Goal: Use online tool/utility: Utilize a website feature to perform a specific function

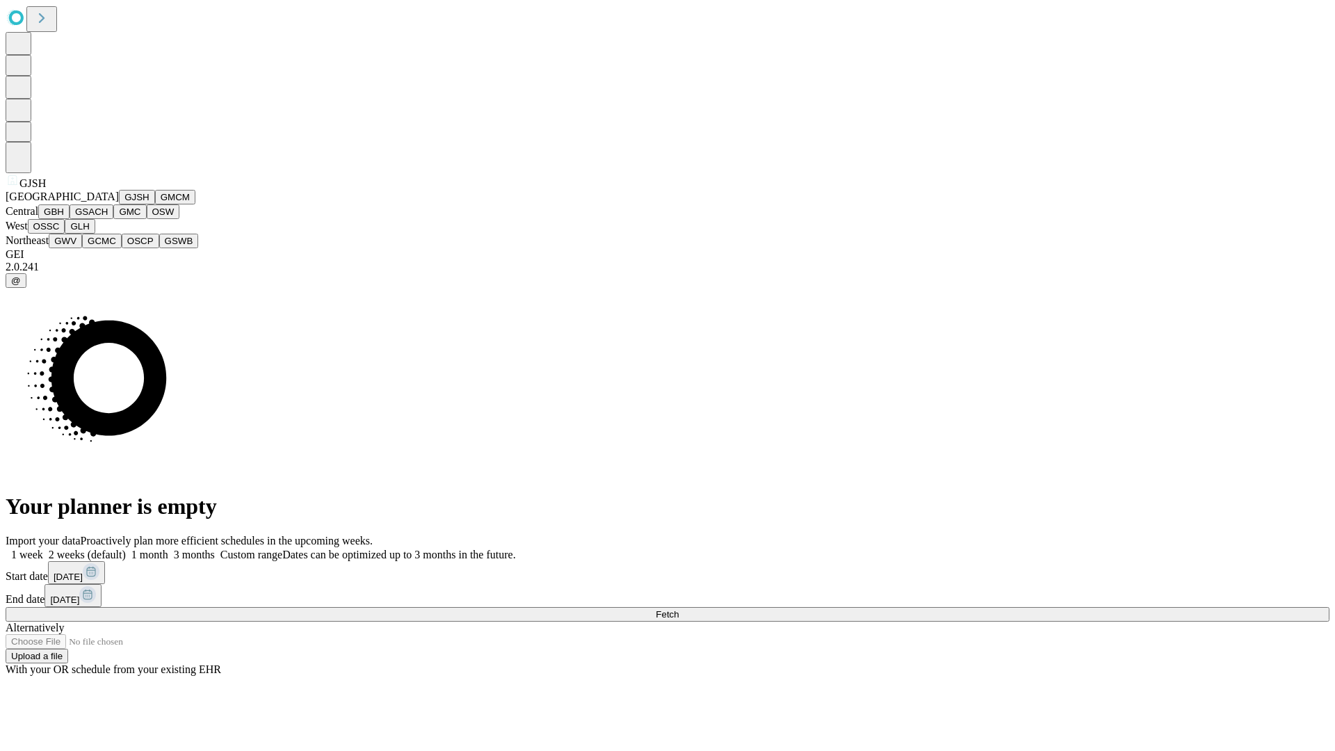
click at [119, 204] on button "GJSH" at bounding box center [137, 197] width 36 height 15
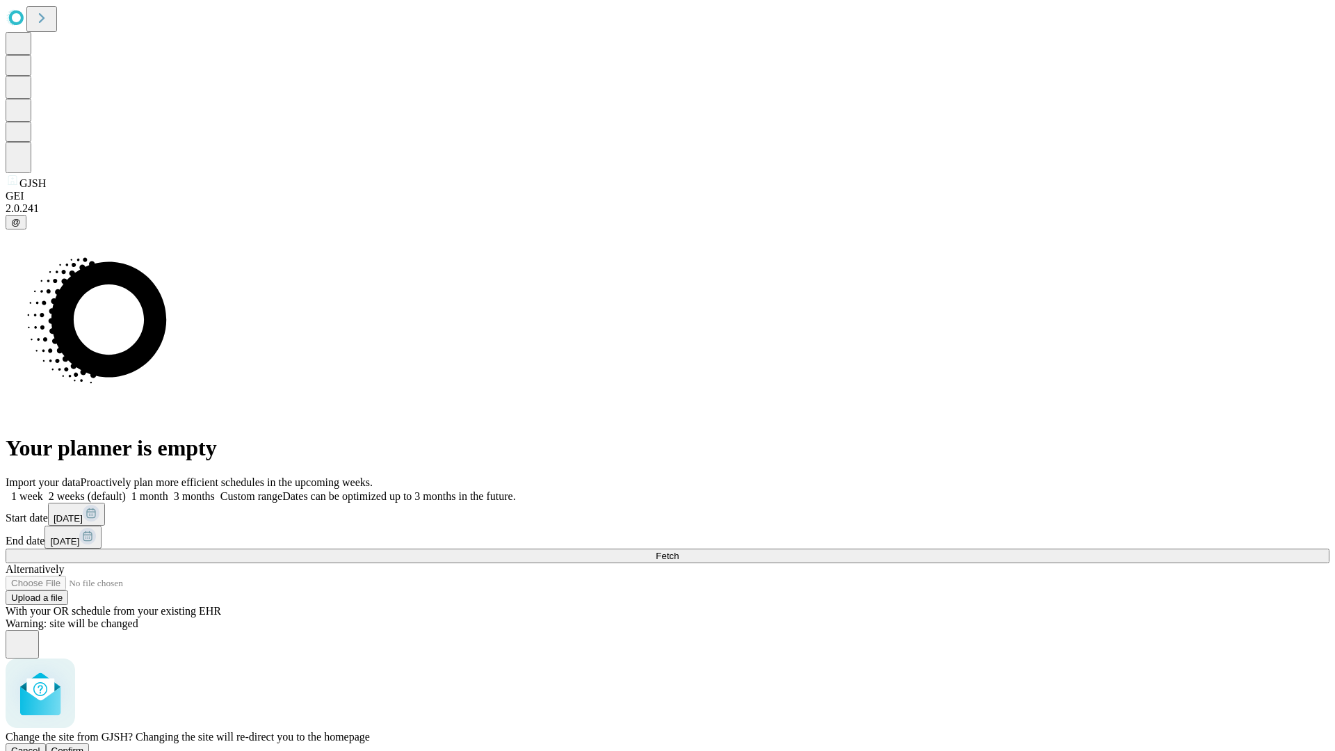
click at [84, 745] on span "Confirm" at bounding box center [67, 750] width 33 height 10
click at [168, 490] on label "1 month" at bounding box center [147, 496] width 42 height 12
click at [679, 551] on span "Fetch" at bounding box center [667, 556] width 23 height 10
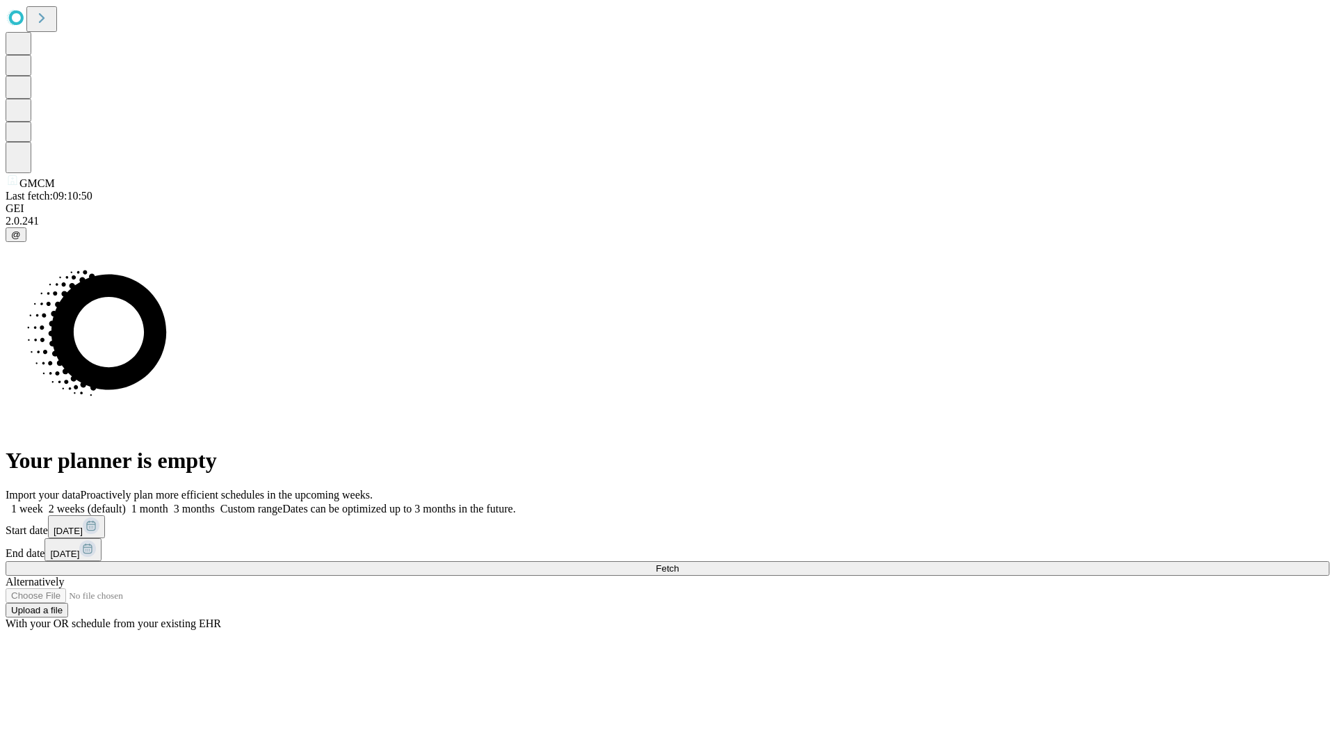
click at [168, 503] on label "1 month" at bounding box center [147, 509] width 42 height 12
click at [679, 563] on span "Fetch" at bounding box center [667, 568] width 23 height 10
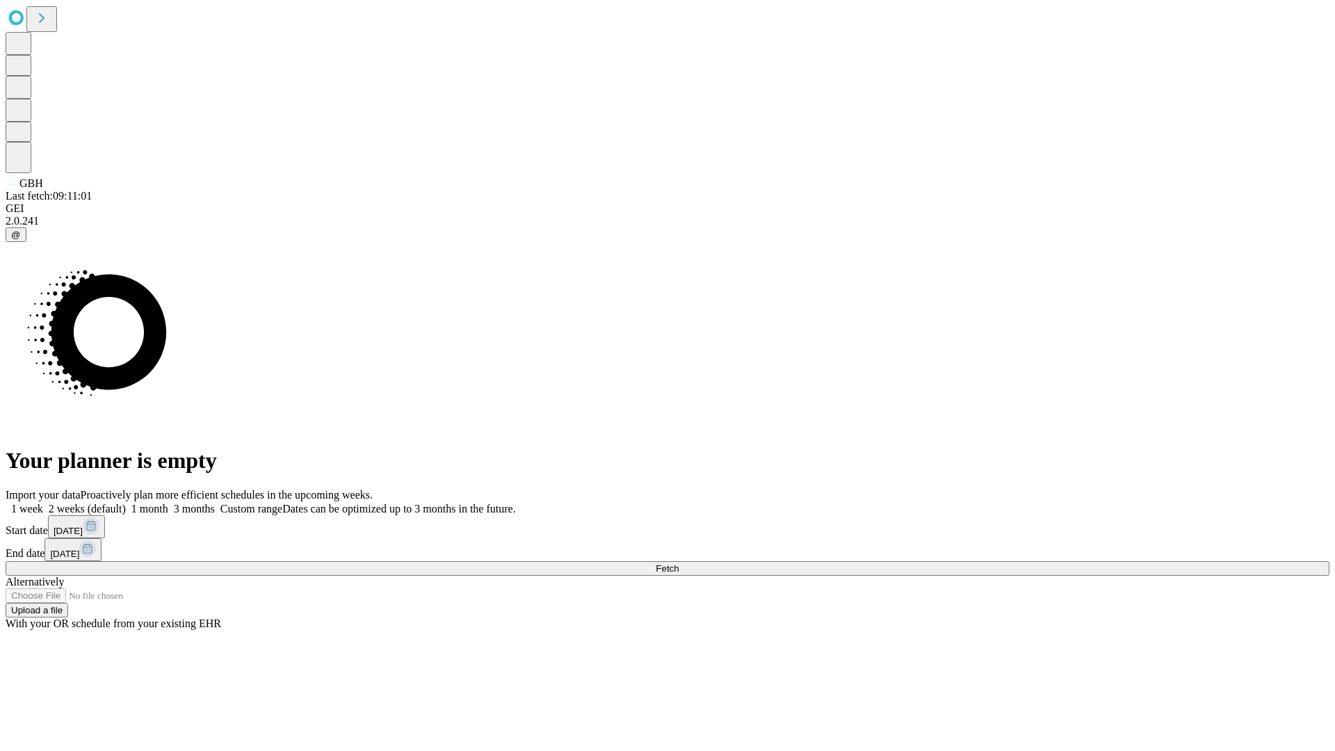
click at [168, 503] on label "1 month" at bounding box center [147, 509] width 42 height 12
click at [679, 563] on span "Fetch" at bounding box center [667, 568] width 23 height 10
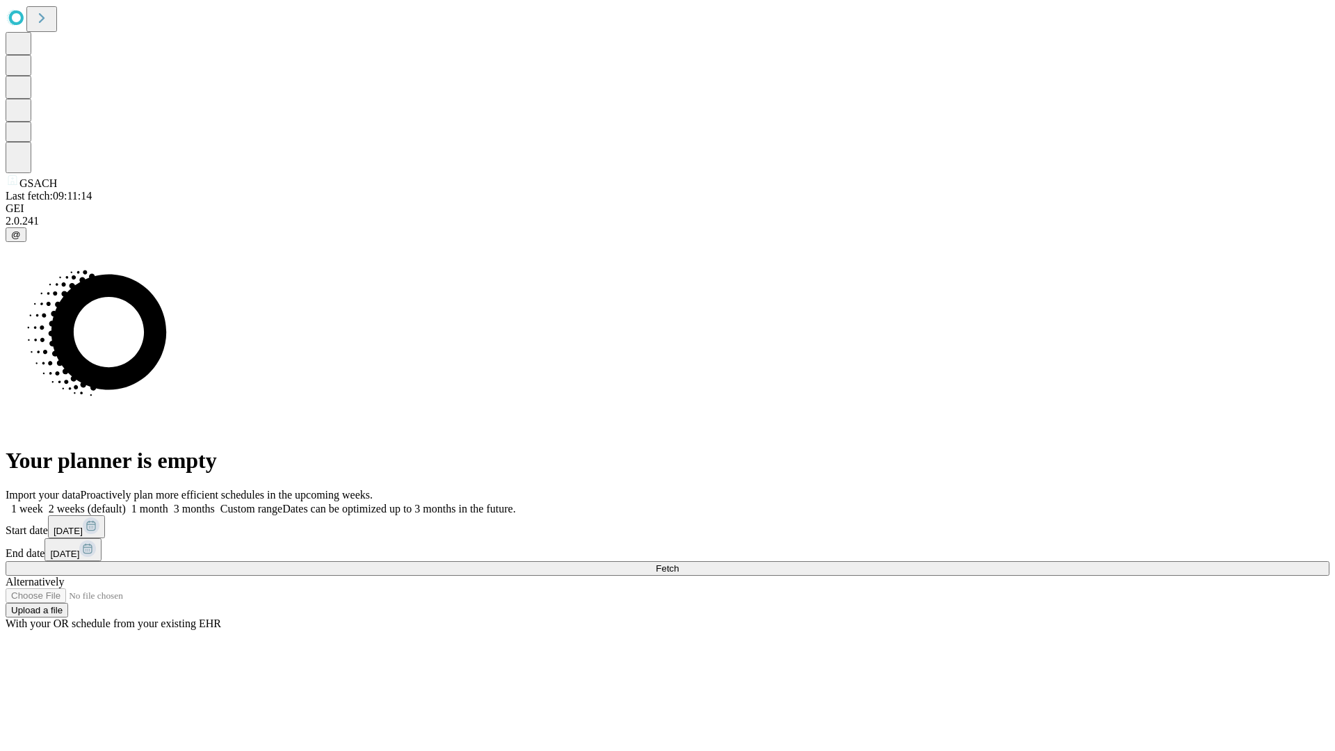
click at [679, 563] on span "Fetch" at bounding box center [667, 568] width 23 height 10
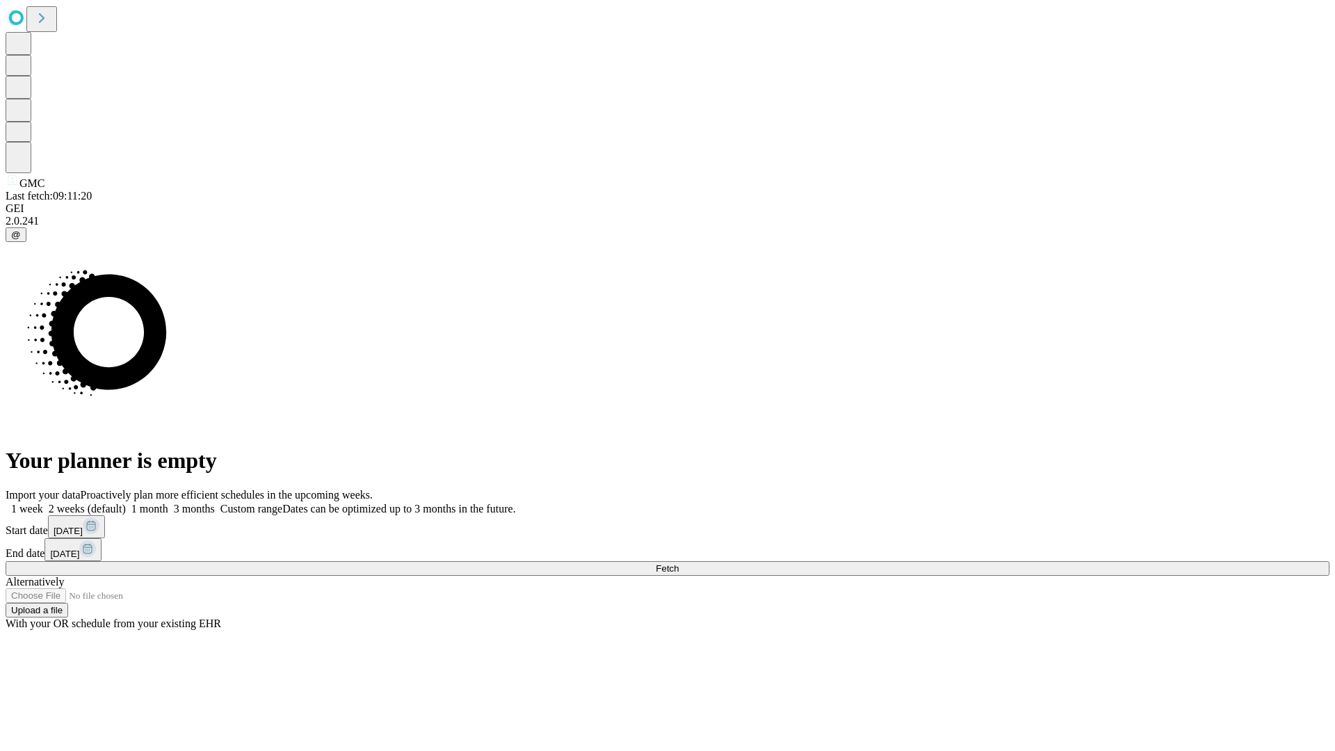
click at [168, 503] on label "1 month" at bounding box center [147, 509] width 42 height 12
click at [679, 563] on span "Fetch" at bounding box center [667, 568] width 23 height 10
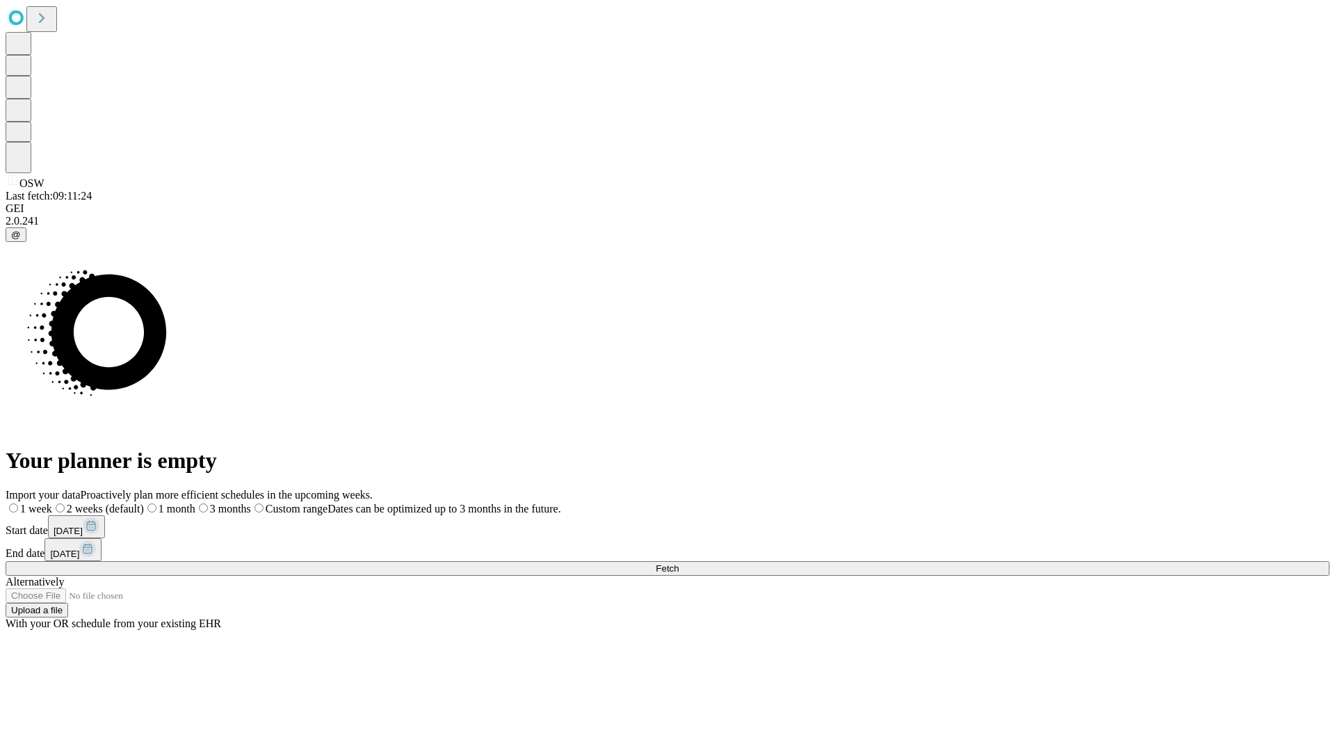
click at [195, 503] on label "1 month" at bounding box center [169, 509] width 51 height 12
click at [679, 563] on span "Fetch" at bounding box center [667, 568] width 23 height 10
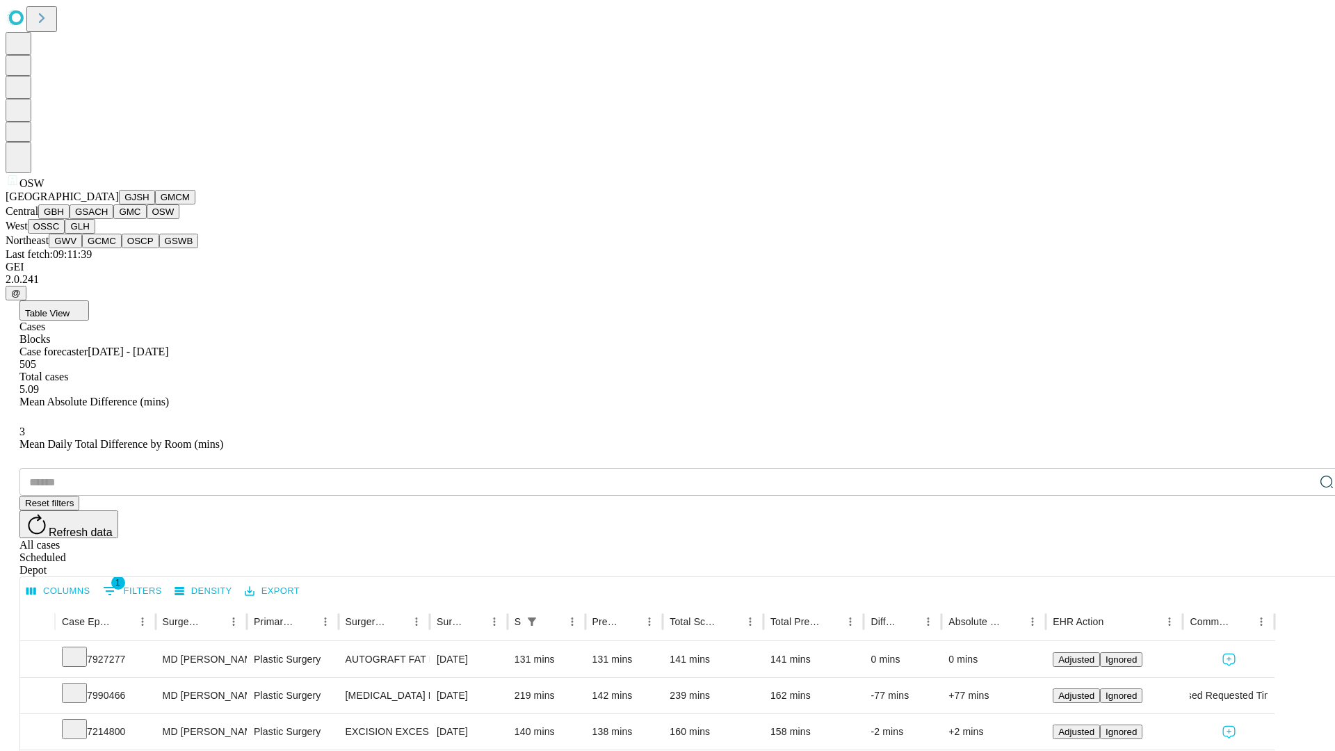
click at [65, 234] on button "OSSC" at bounding box center [47, 226] width 38 height 15
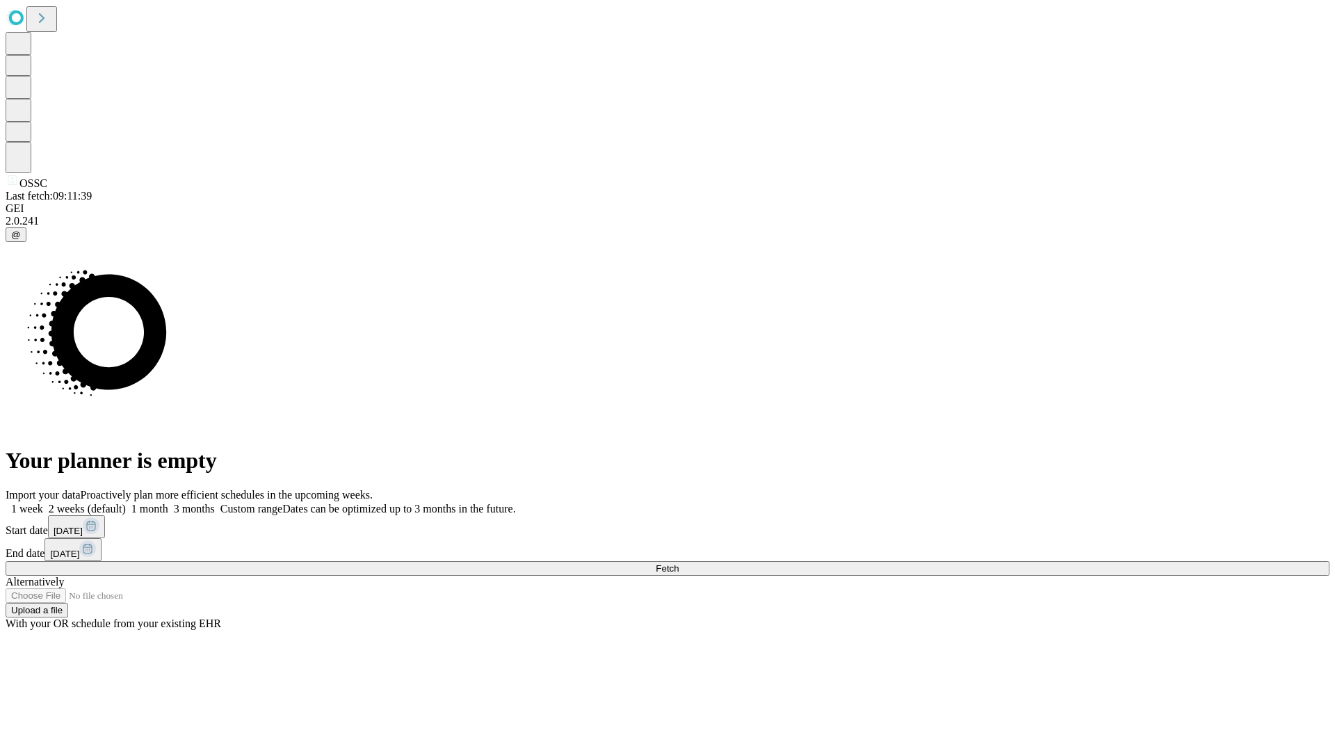
click at [168, 503] on label "1 month" at bounding box center [147, 509] width 42 height 12
click at [679, 563] on span "Fetch" at bounding box center [667, 568] width 23 height 10
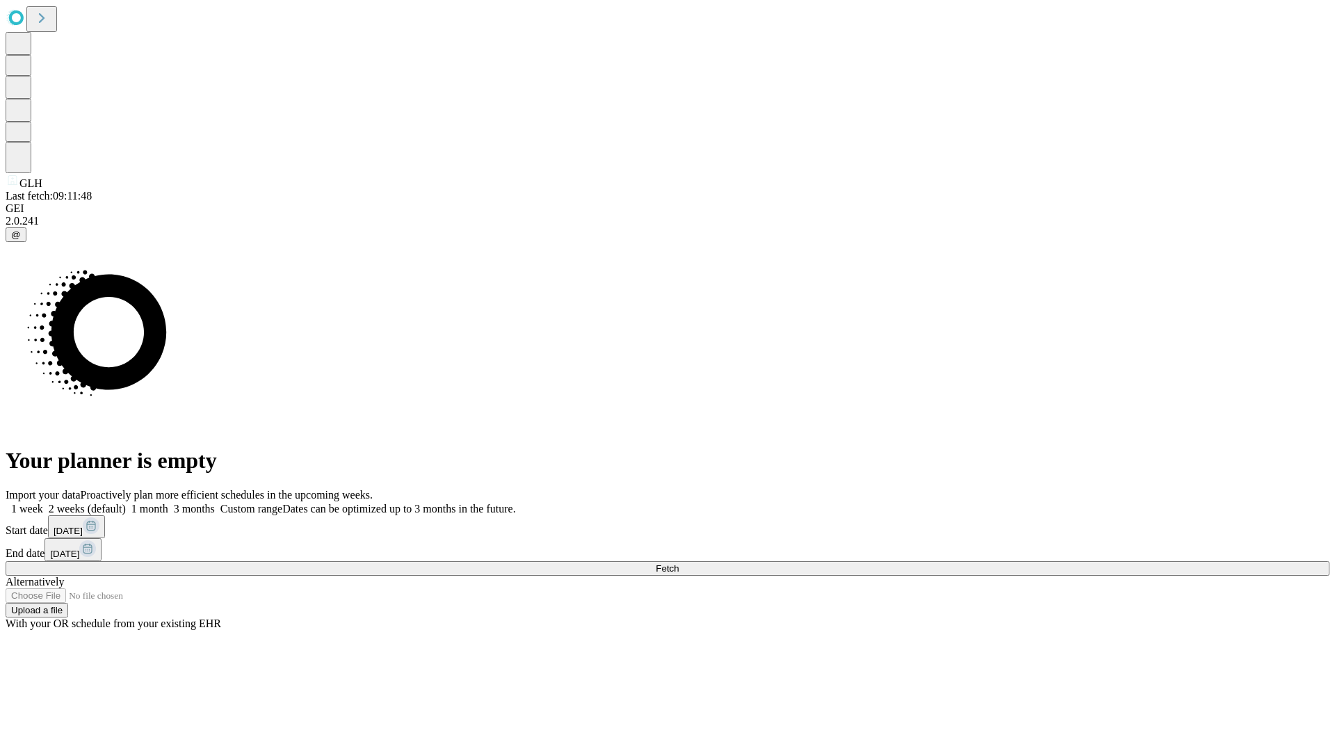
click at [168, 503] on label "1 month" at bounding box center [147, 509] width 42 height 12
click at [679, 563] on span "Fetch" at bounding box center [667, 568] width 23 height 10
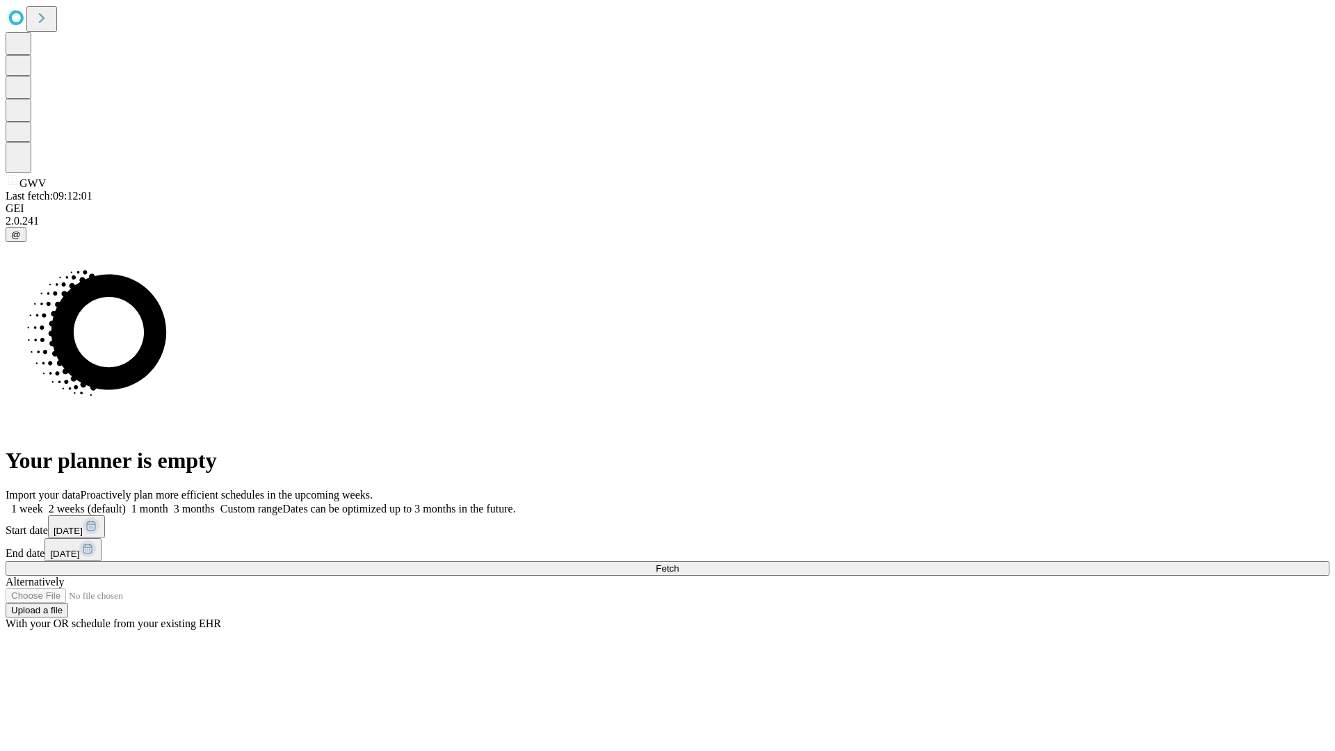
click at [168, 503] on label "1 month" at bounding box center [147, 509] width 42 height 12
click at [679, 563] on span "Fetch" at bounding box center [667, 568] width 23 height 10
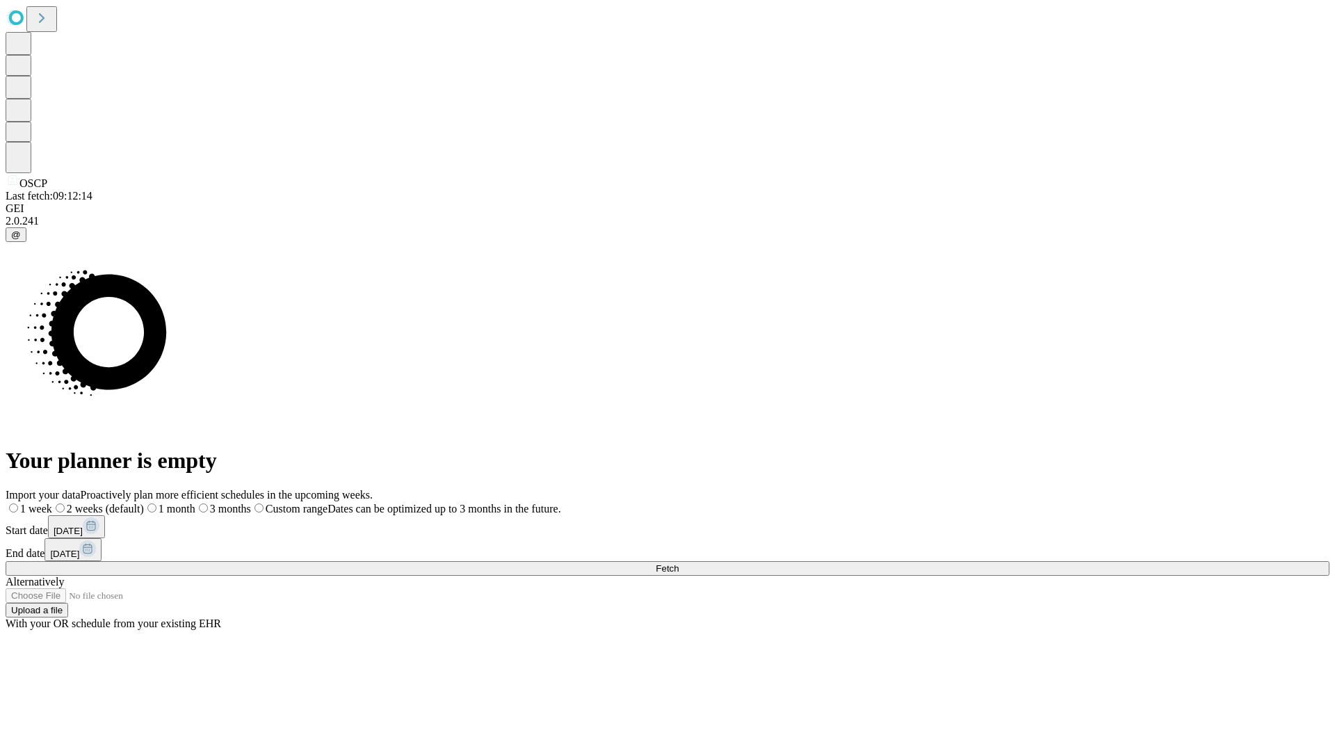
click at [679, 563] on span "Fetch" at bounding box center [667, 568] width 23 height 10
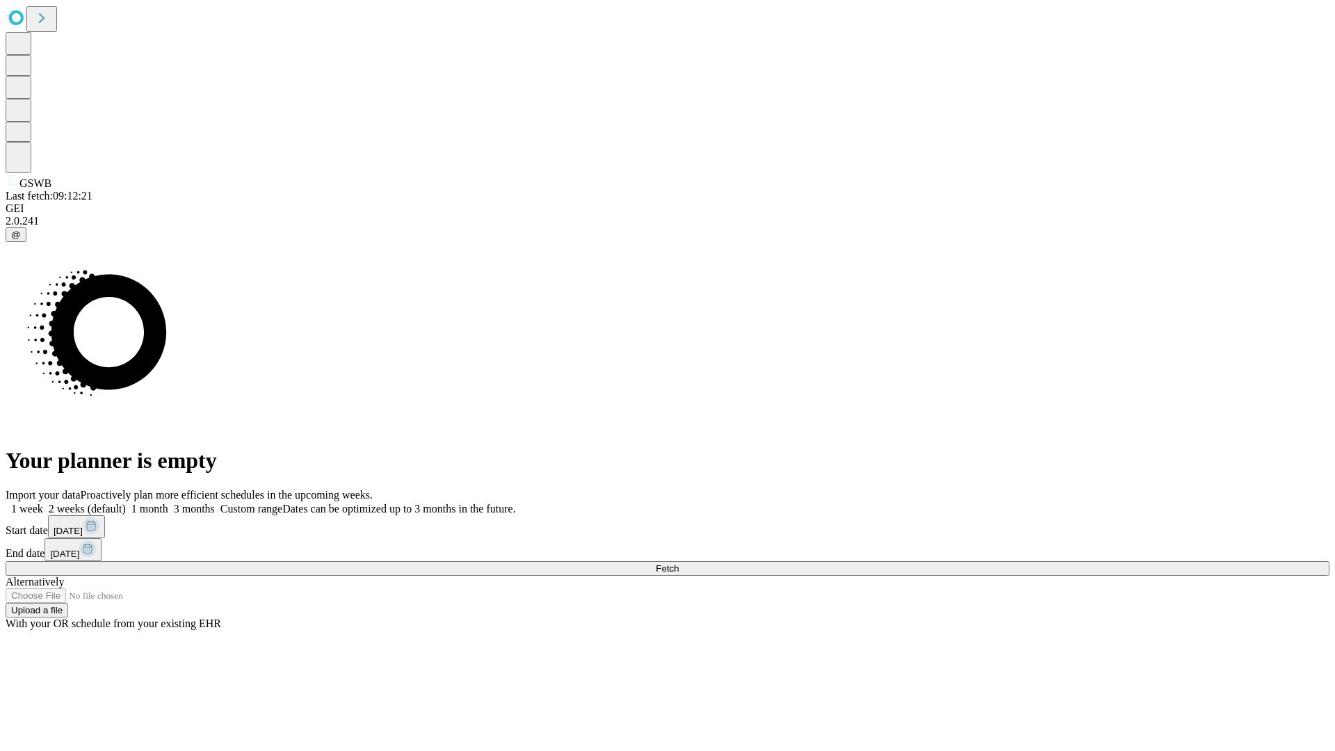
click at [168, 503] on label "1 month" at bounding box center [147, 509] width 42 height 12
click at [679, 563] on span "Fetch" at bounding box center [667, 568] width 23 height 10
